Goal: Information Seeking & Learning: Find contact information

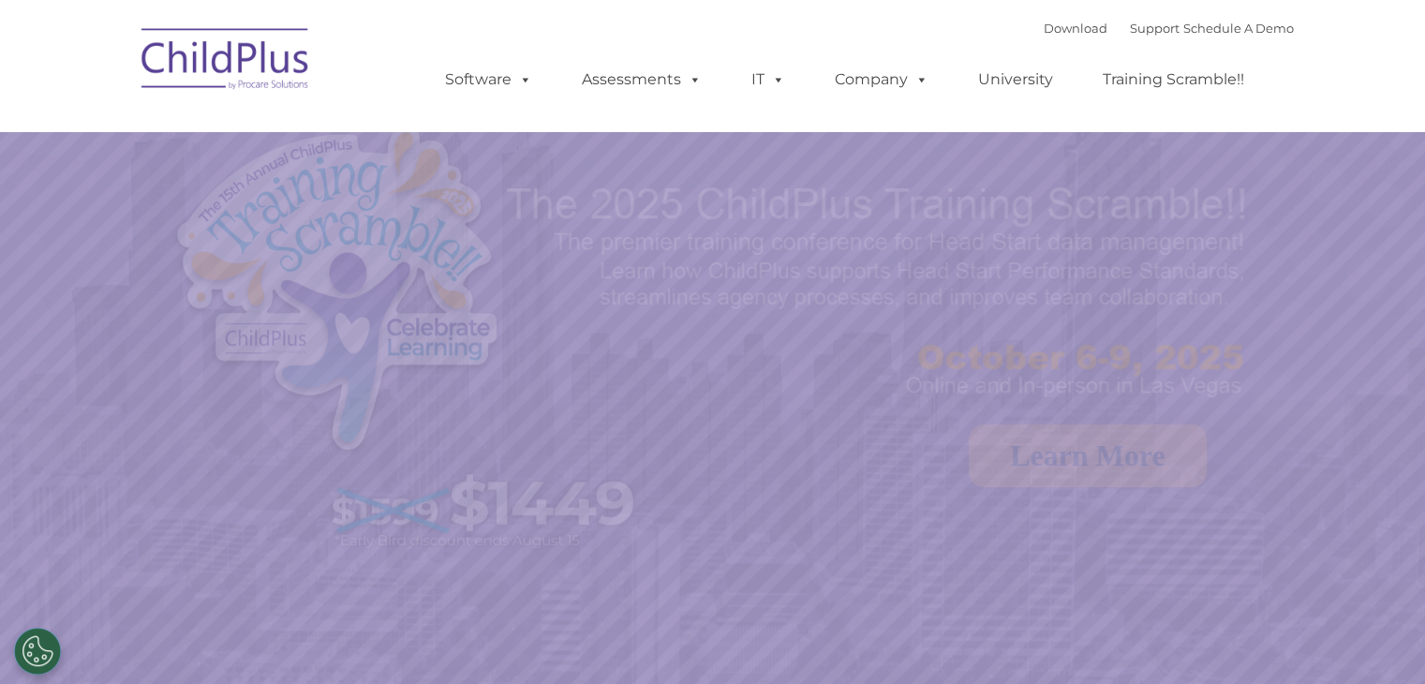
select select "MEDIUM"
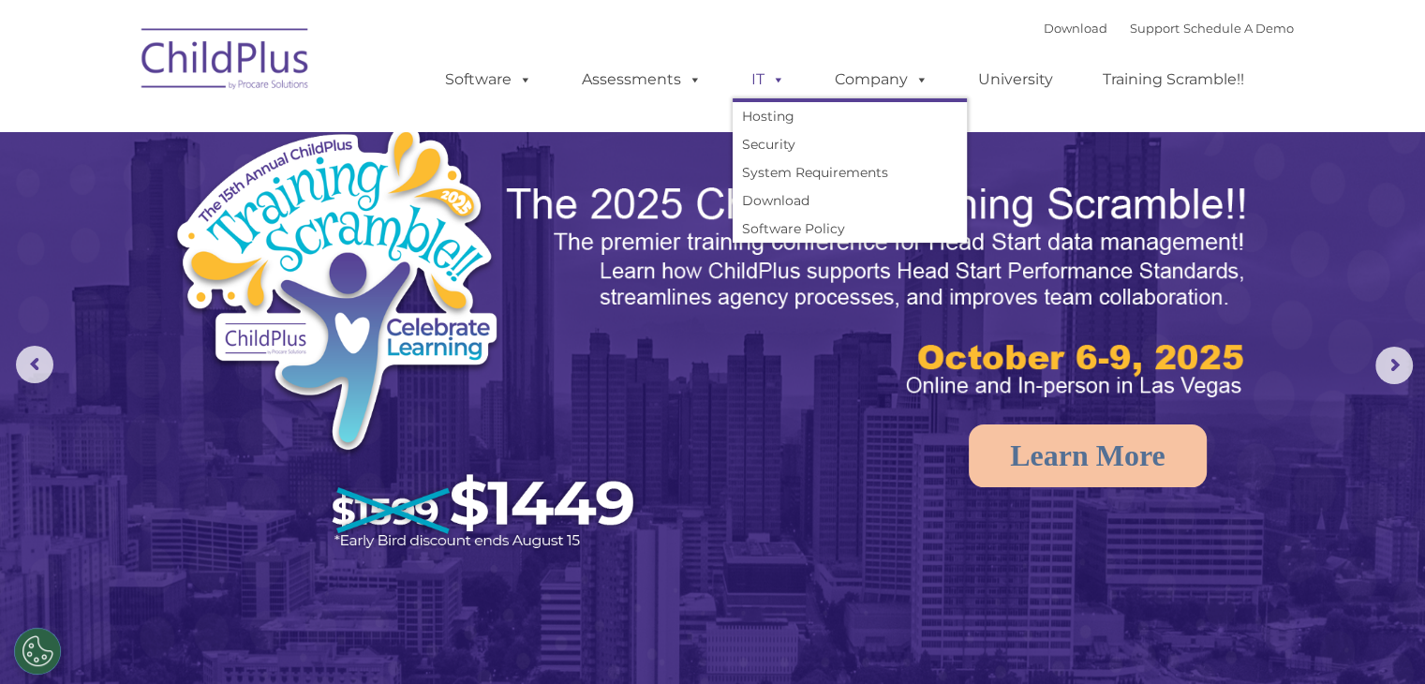
click at [755, 77] on link "IT" at bounding box center [768, 79] width 71 height 37
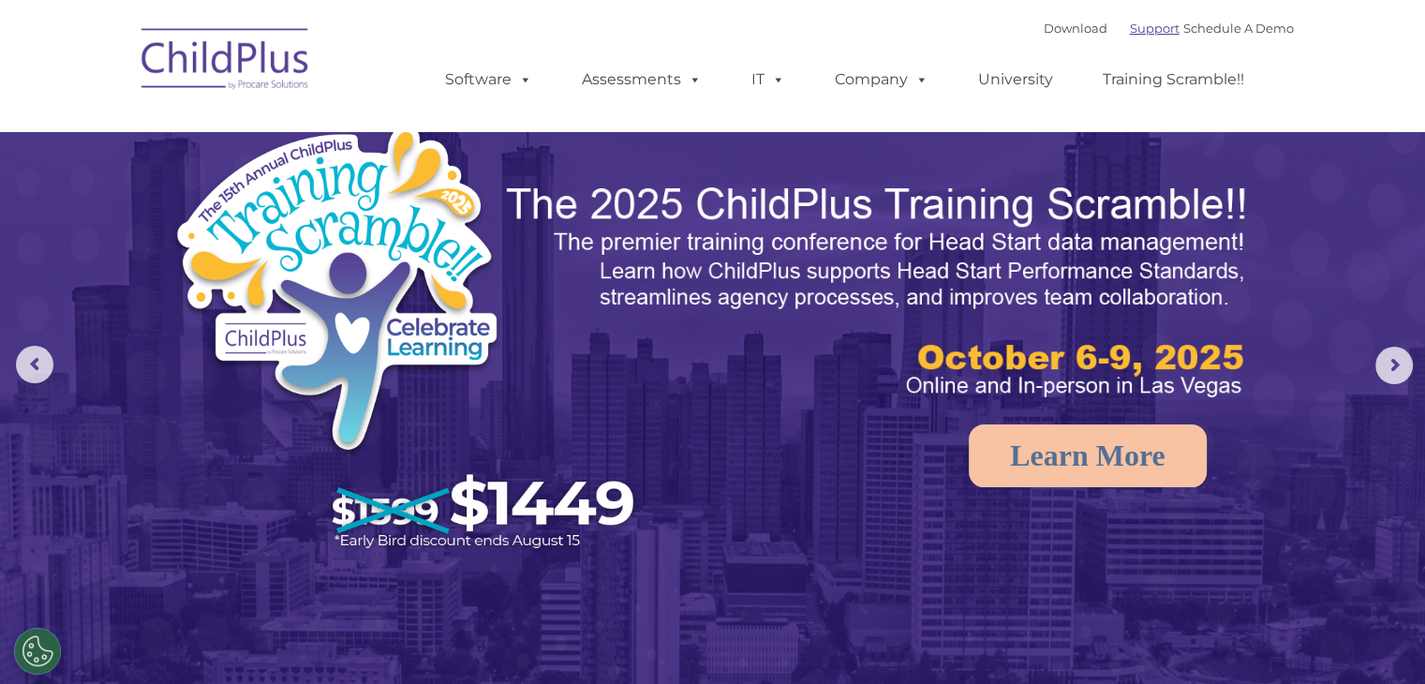
click at [1136, 26] on link "Support" at bounding box center [1155, 28] width 50 height 15
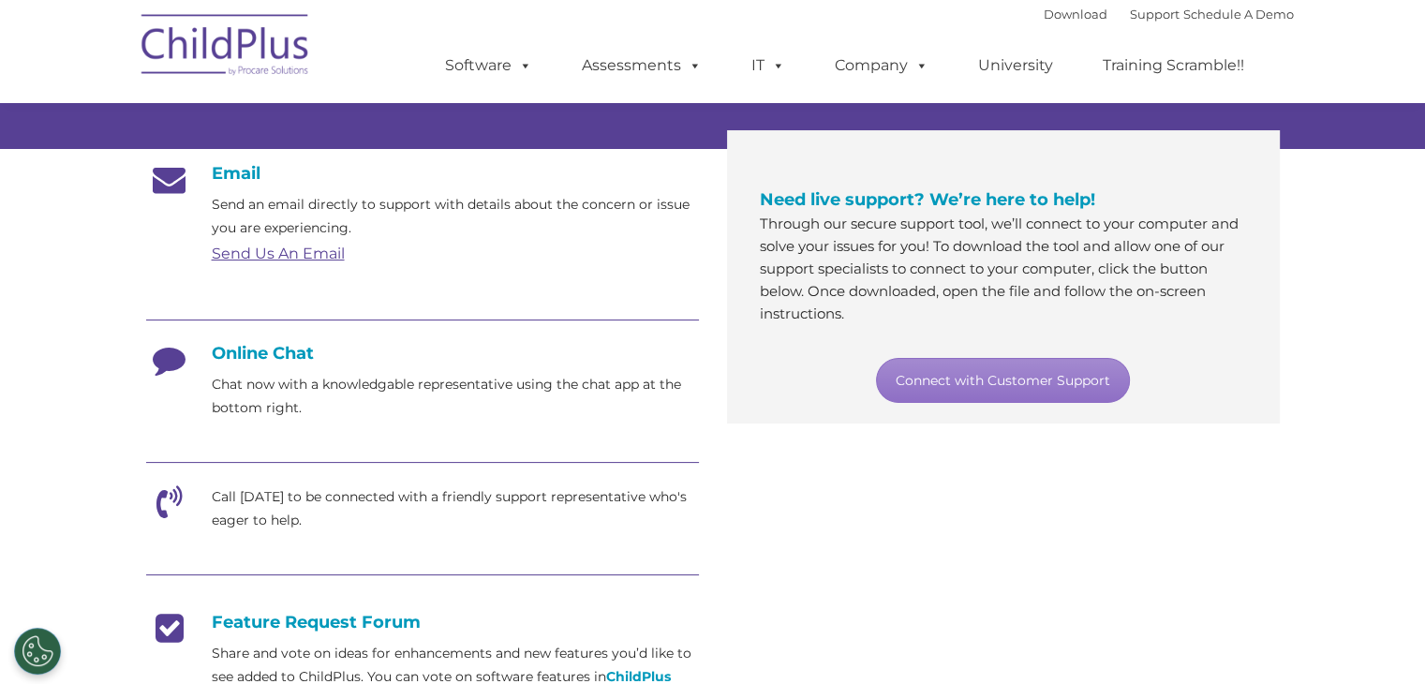
scroll to position [287, 0]
click at [927, 549] on div "Email Send an email directly to support with details about the concern or issue…" at bounding box center [713, 524] width 1162 height 752
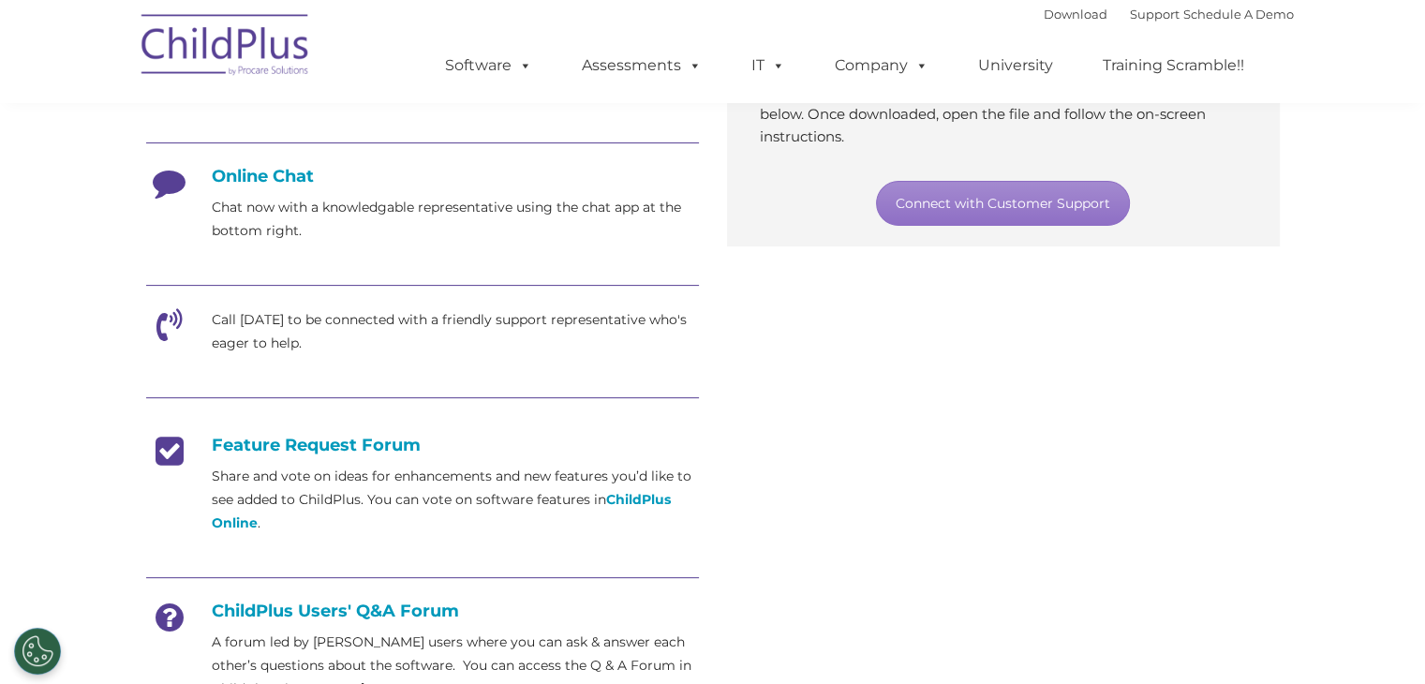
scroll to position [476, 0]
